Goal: Submit feedback/report problem

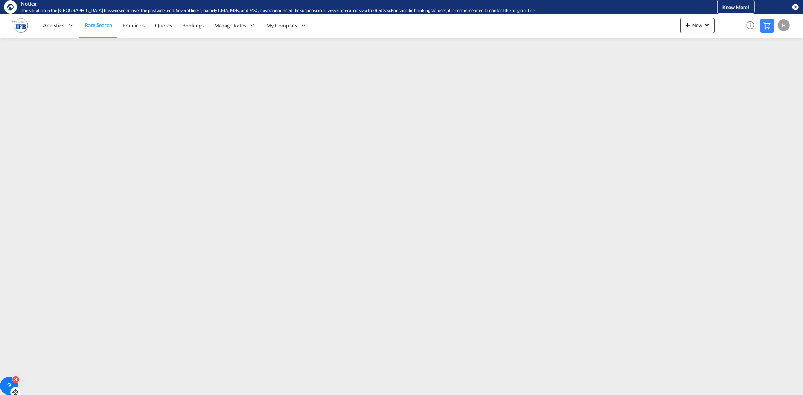
click at [12, 387] on icon at bounding box center [9, 387] width 8 height 8
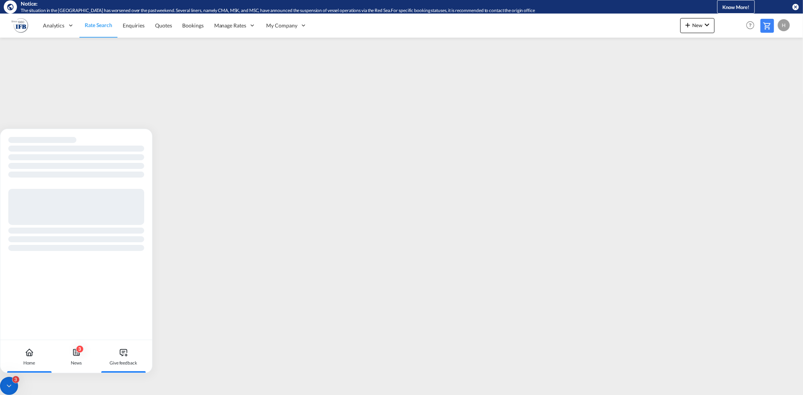
click at [127, 350] on icon at bounding box center [123, 352] width 9 height 9
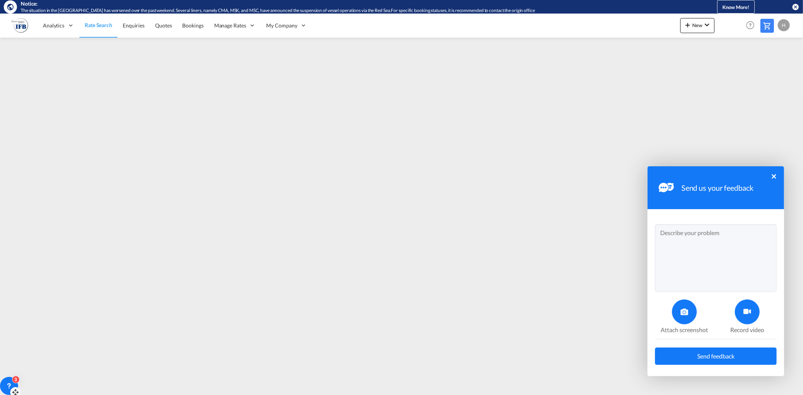
click at [678, 235] on textarea at bounding box center [716, 258] width 122 height 68
type textarea "Hi! I am trying to search for on-carriage rates only. Rates should be available…"
click at [685, 311] on icon at bounding box center [685, 312] width 8 height 8
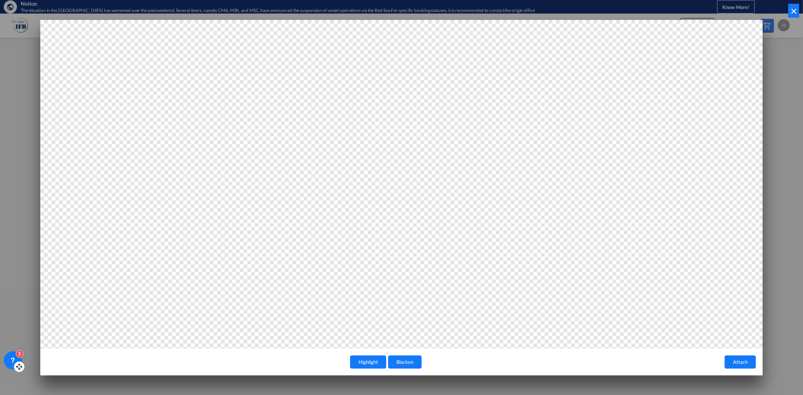
click at [792, 12] on button "×" at bounding box center [793, 11] width 11 height 14
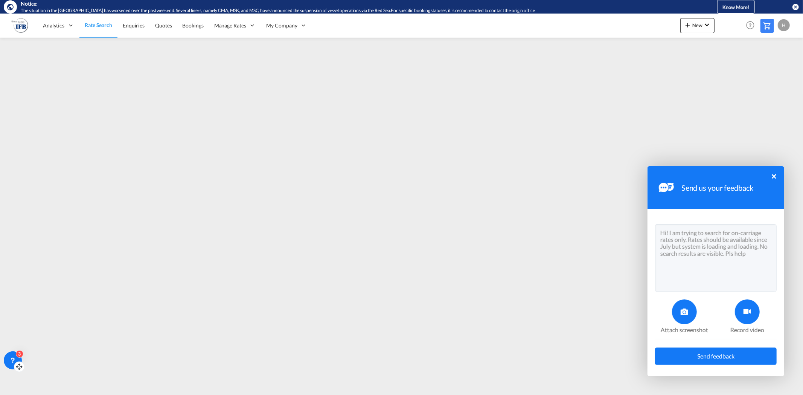
click at [685, 314] on icon at bounding box center [685, 312] width 8 height 8
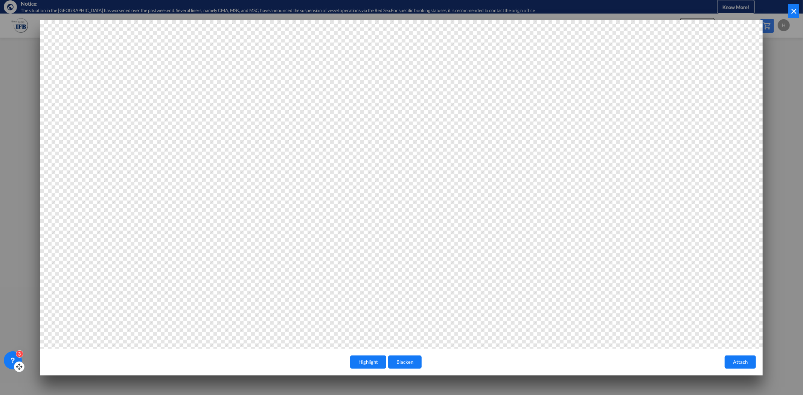
click at [797, 11] on button "×" at bounding box center [793, 11] width 11 height 14
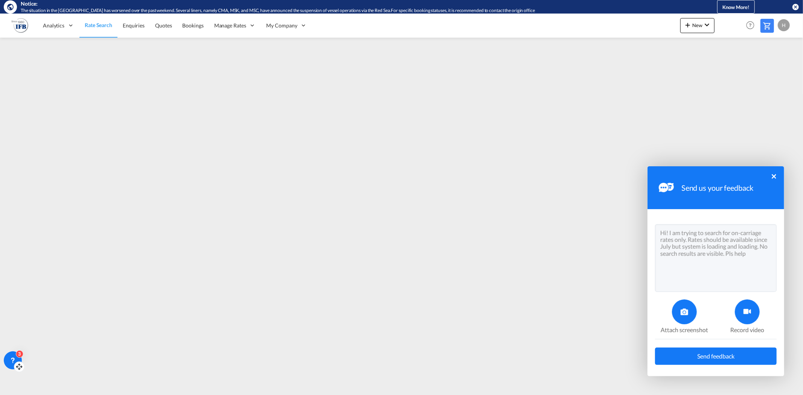
click at [683, 313] on icon at bounding box center [685, 312] width 8 height 8
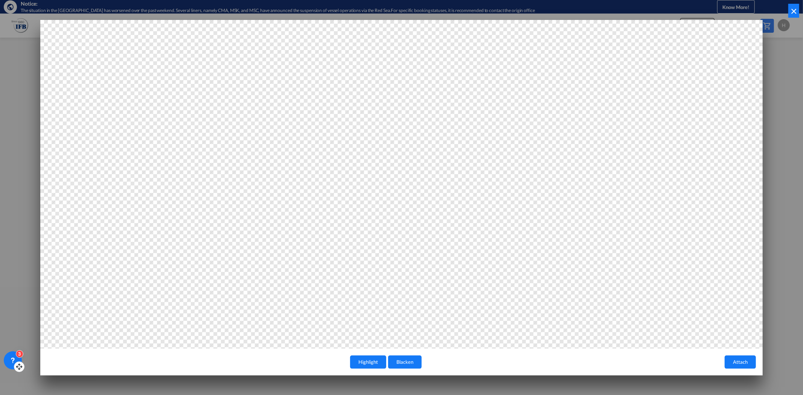
click at [372, 361] on button "Highlight" at bounding box center [368, 362] width 36 height 13
drag, startPoint x: 271, startPoint y: 202, endPoint x: 299, endPoint y: 233, distance: 41.6
click at [277, 209] on div at bounding box center [401, 184] width 723 height 329
click at [401, 359] on button "Blacken" at bounding box center [405, 362] width 34 height 13
click at [793, 9] on button "×" at bounding box center [793, 11] width 11 height 14
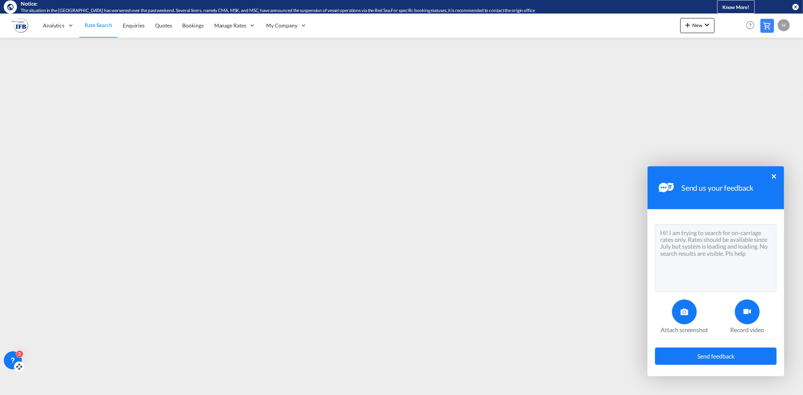
click at [712, 356] on span "Send feedback" at bounding box center [715, 357] width 37 height 6
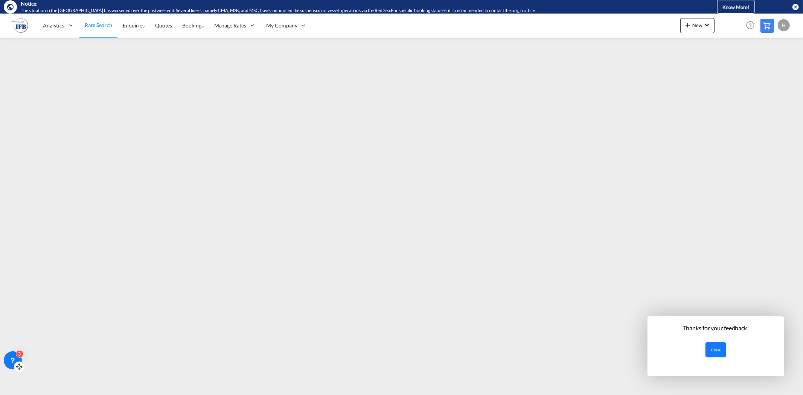
click at [718, 353] on button "Close" at bounding box center [716, 350] width 21 height 15
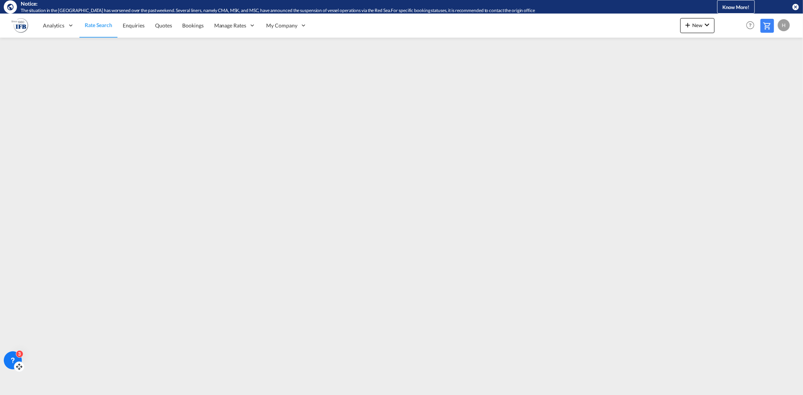
click at [96, 22] on span "Rate Search" at bounding box center [98, 25] width 27 height 6
